Goal: Use online tool/utility: Utilize a website feature to perform a specific function

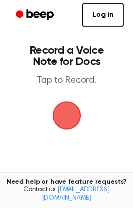
click at [62, 107] on span "button" at bounding box center [67, 115] width 26 height 26
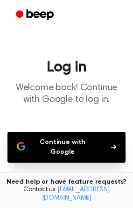
click at [78, 141] on button "Continue with Google" at bounding box center [66, 147] width 118 height 31
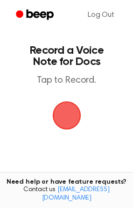
click at [70, 106] on span "button" at bounding box center [67, 115] width 26 height 26
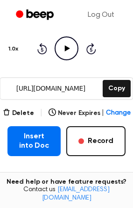
scroll to position [102, 0]
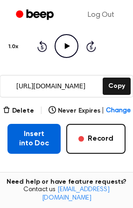
click at [27, 138] on button "Insert into Doc" at bounding box center [33, 139] width 53 height 30
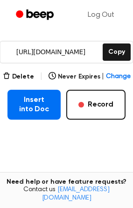
scroll to position [139, 0]
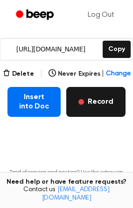
click at [92, 109] on button "Record" at bounding box center [95, 102] width 59 height 30
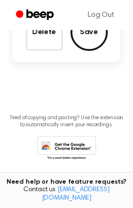
scroll to position [84, 0]
